Goal: Information Seeking & Learning: Learn about a topic

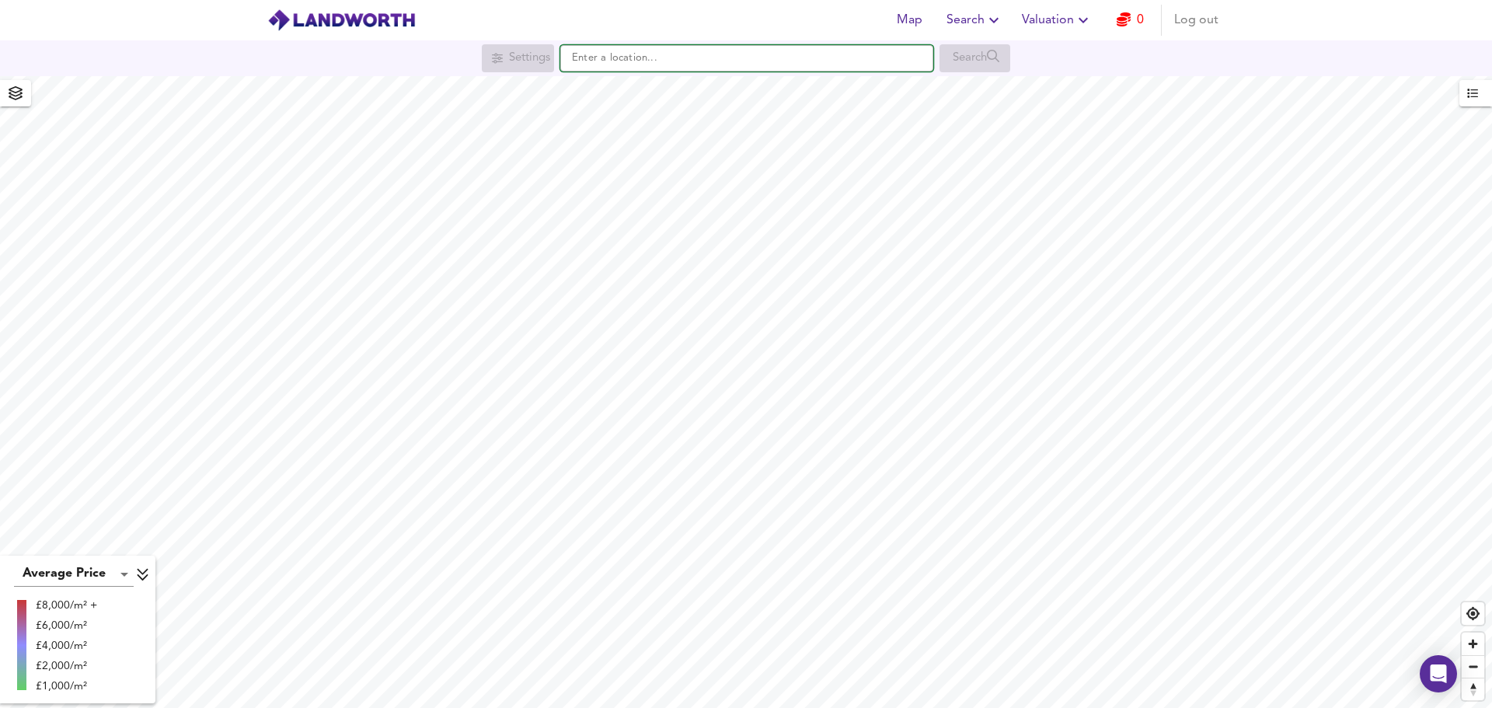
click at [624, 58] on input "text" at bounding box center [746, 58] width 373 height 26
paste input "ME4 4ET"
click at [772, 82] on div "ME4 4ET Chatham" at bounding box center [743, 89] width 357 height 16
type input "Chatham ME4 4ET"
checkbox input "false"
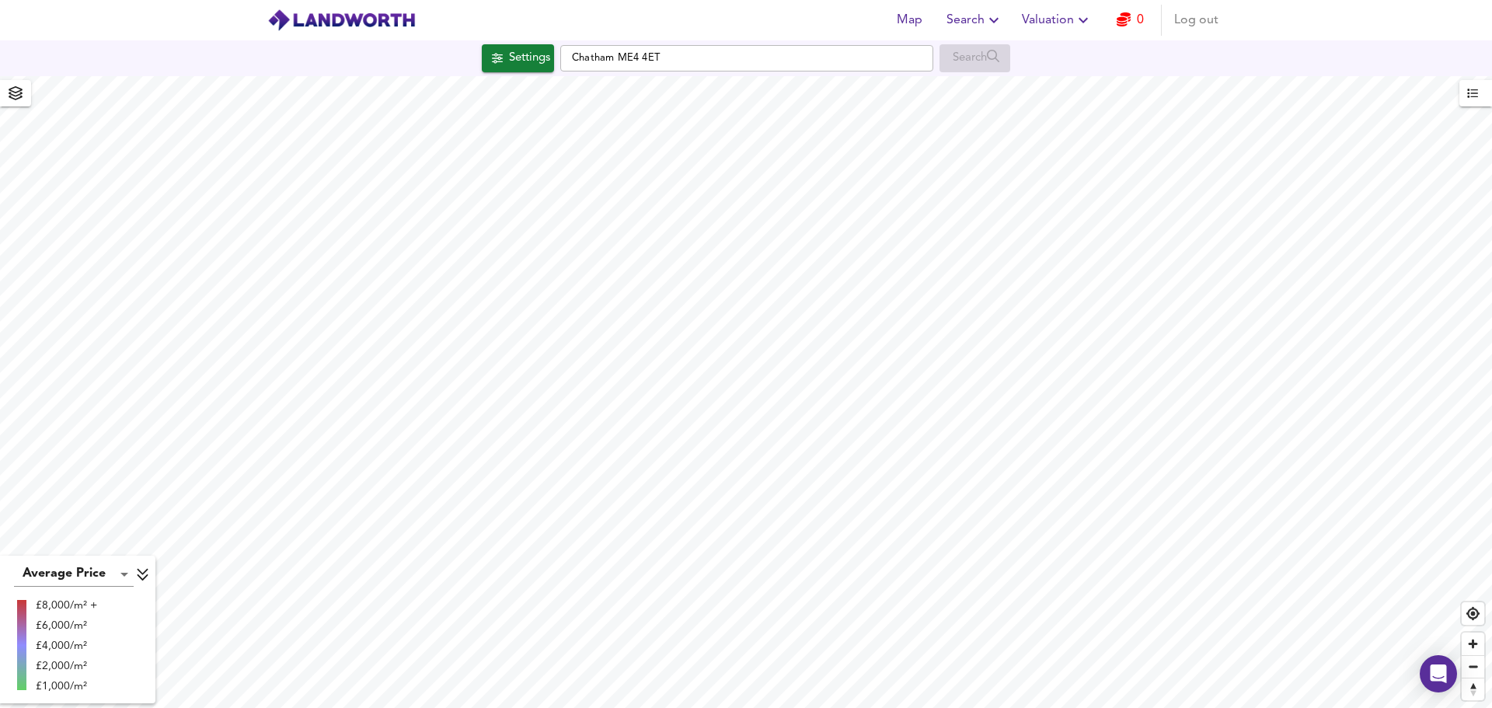
checkbox input "true"
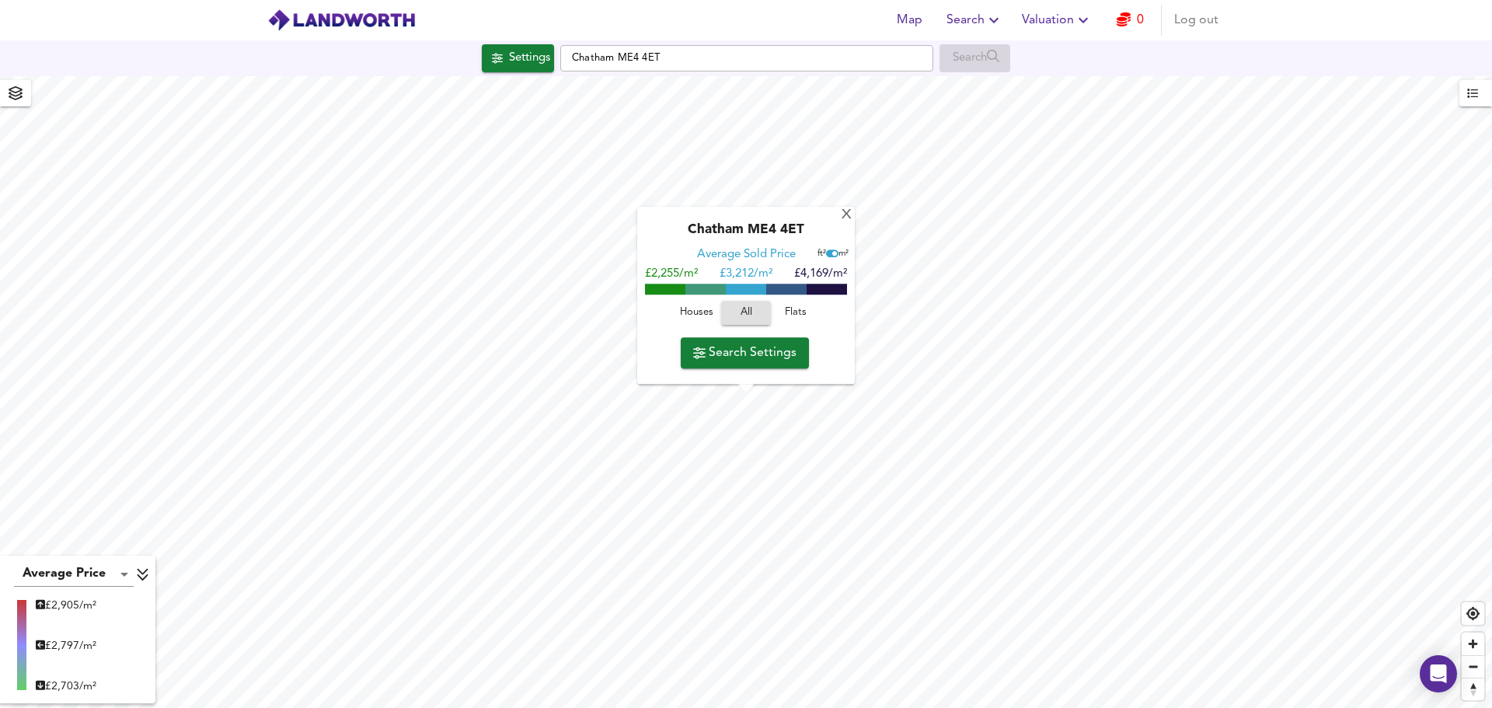
click at [799, 313] on span "Flats" at bounding box center [796, 314] width 42 height 18
click at [833, 256] on input "checkbox" at bounding box center [834, 254] width 23 height 8
checkbox input "false"
